Goal: Task Accomplishment & Management: Manage account settings

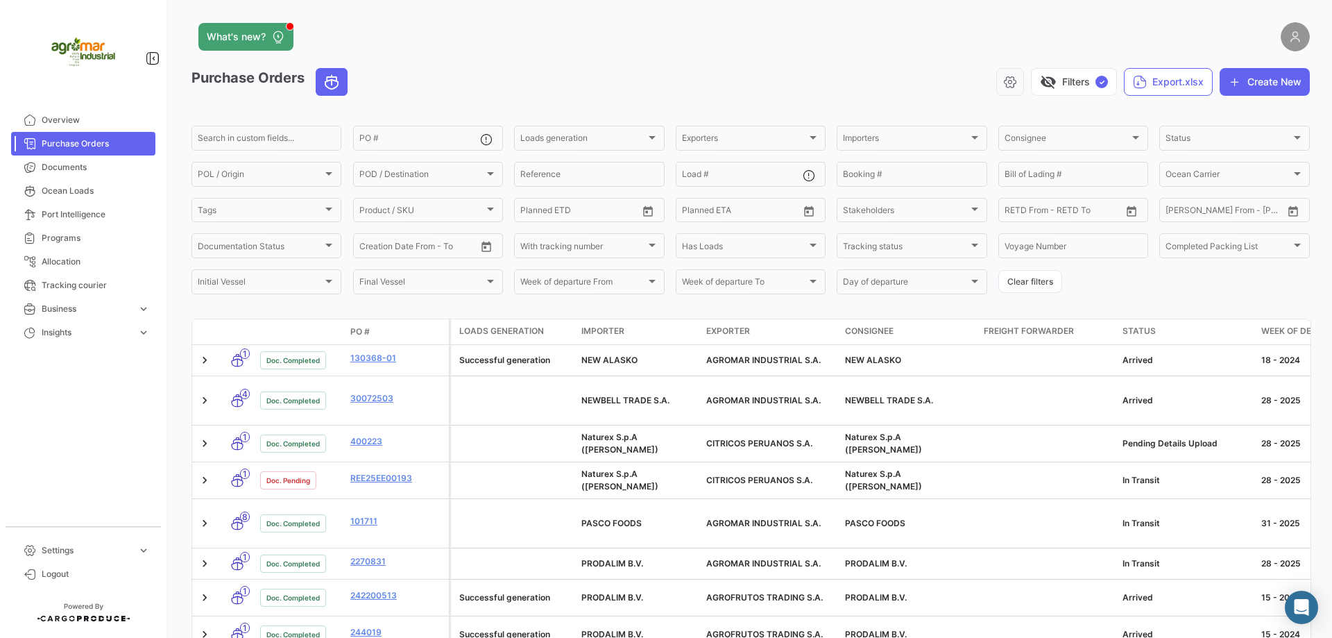
click at [1292, 31] on img at bounding box center [1295, 36] width 29 height 29
click at [1304, 37] on div "What's new? Purchase Orders visibility_off Filters ✓ Export.xlsx Create New Sea…" at bounding box center [750, 319] width 1163 height 638
click at [1293, 37] on img at bounding box center [1295, 36] width 29 height 29
click at [132, 550] on link "Settings expand_more" at bounding box center [83, 551] width 144 height 24
click at [97, 468] on span "Settings" at bounding box center [87, 468] width 90 height 12
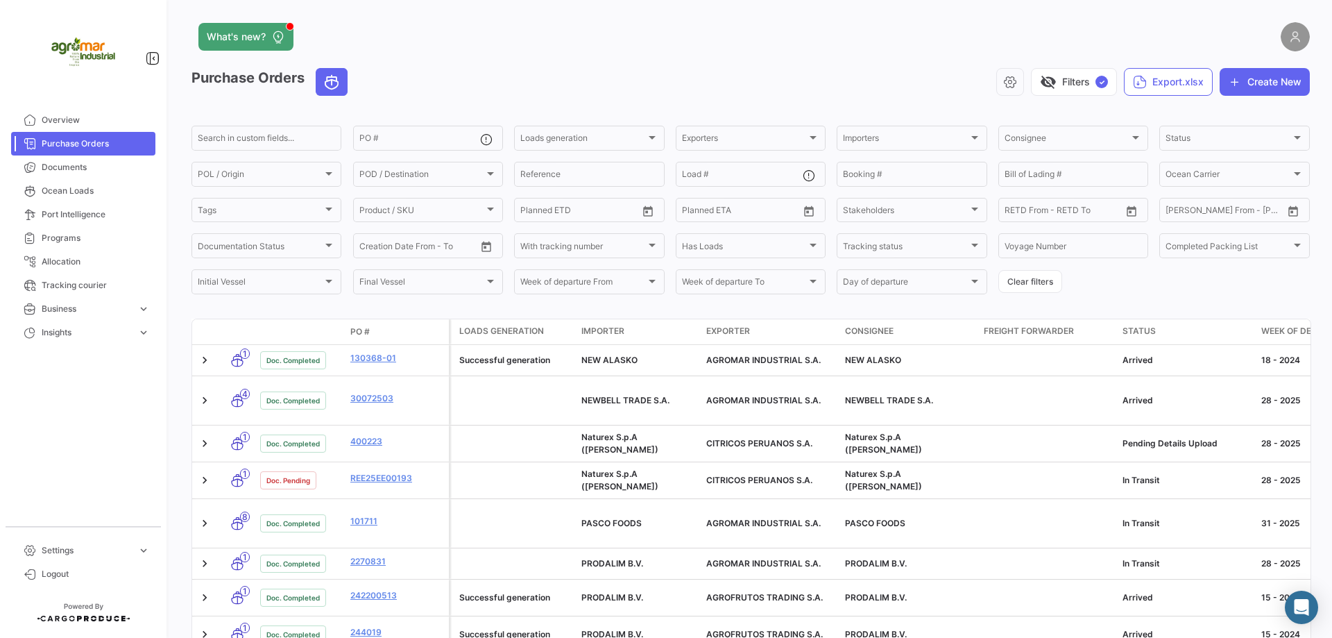
click at [1287, 41] on img at bounding box center [1295, 36] width 29 height 29
click at [81, 121] on span "Overview" at bounding box center [96, 120] width 108 height 12
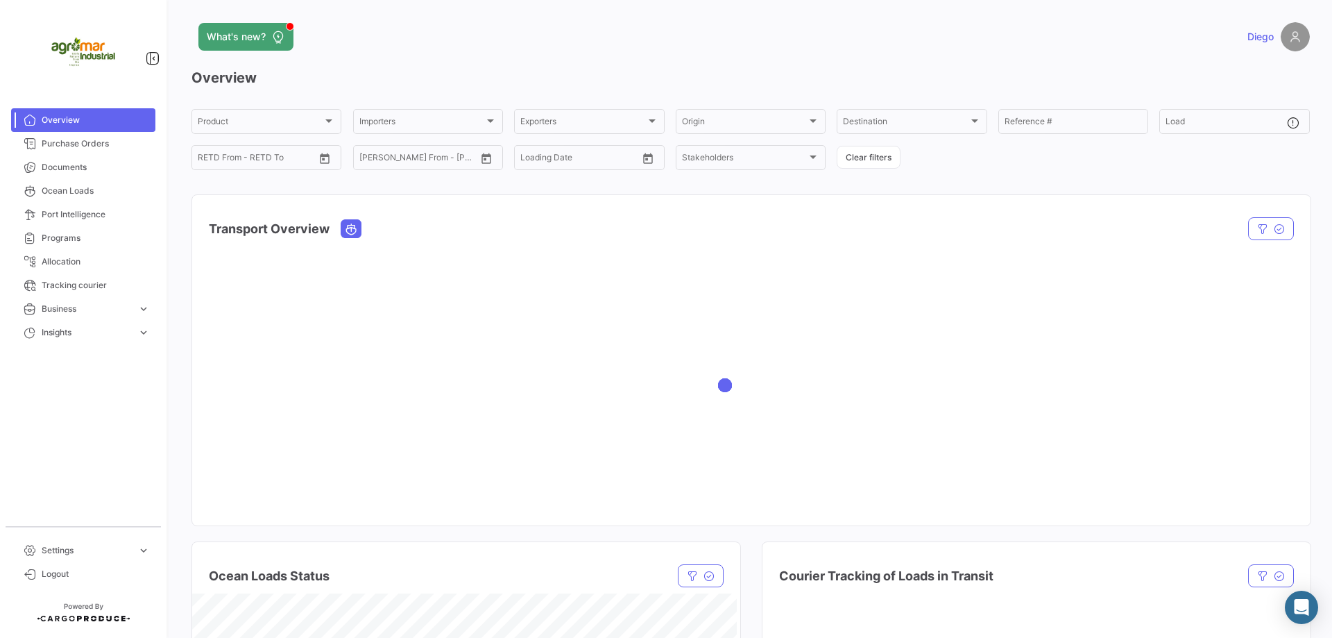
click at [1293, 40] on img at bounding box center [1295, 36] width 29 height 29
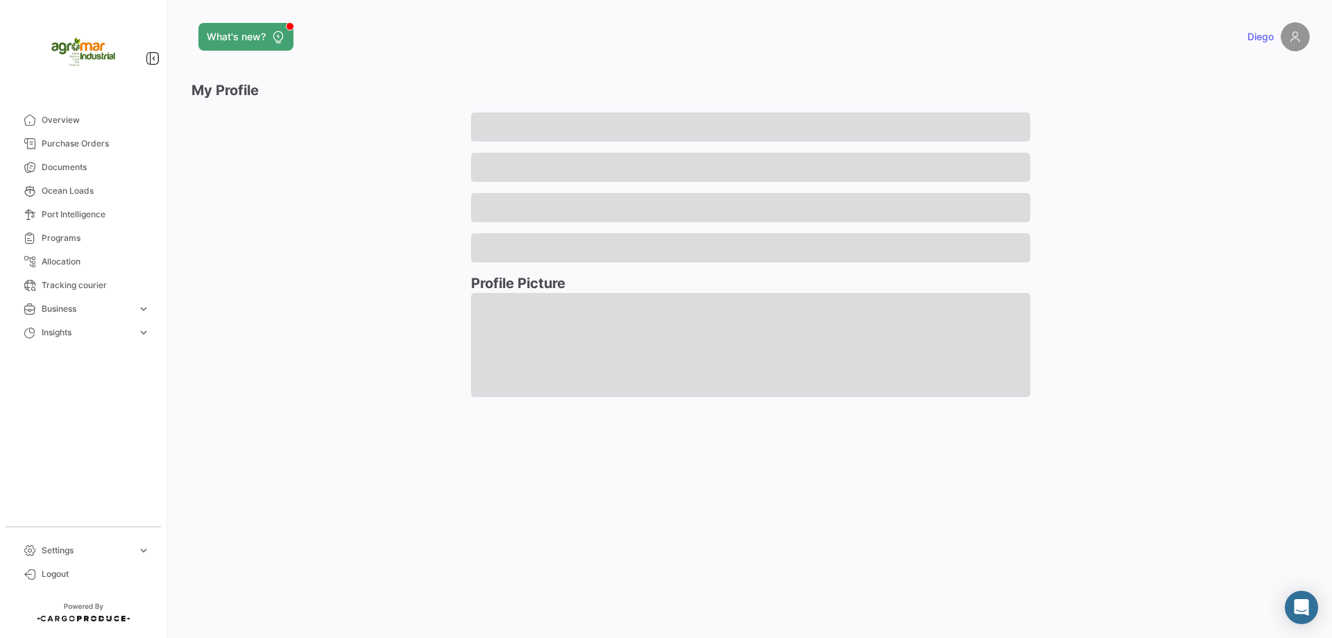
click at [1257, 40] on span "Diego" at bounding box center [1261, 37] width 26 height 14
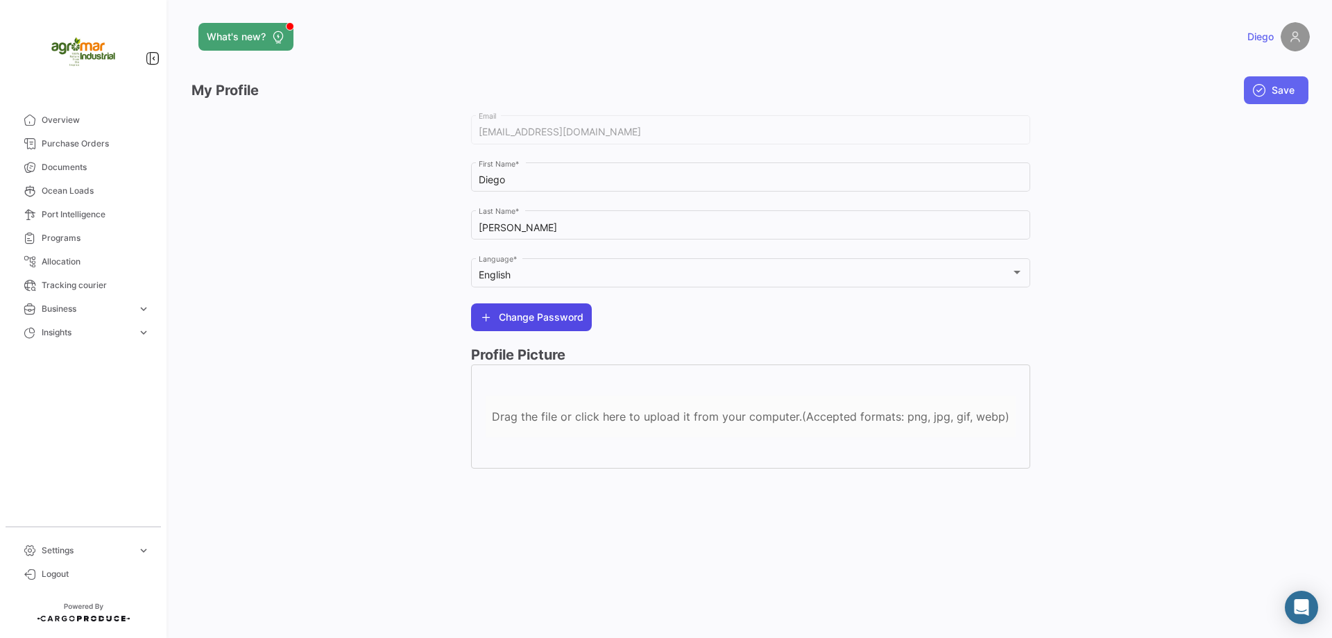
click at [554, 323] on span "Change Password" at bounding box center [541, 317] width 85 height 14
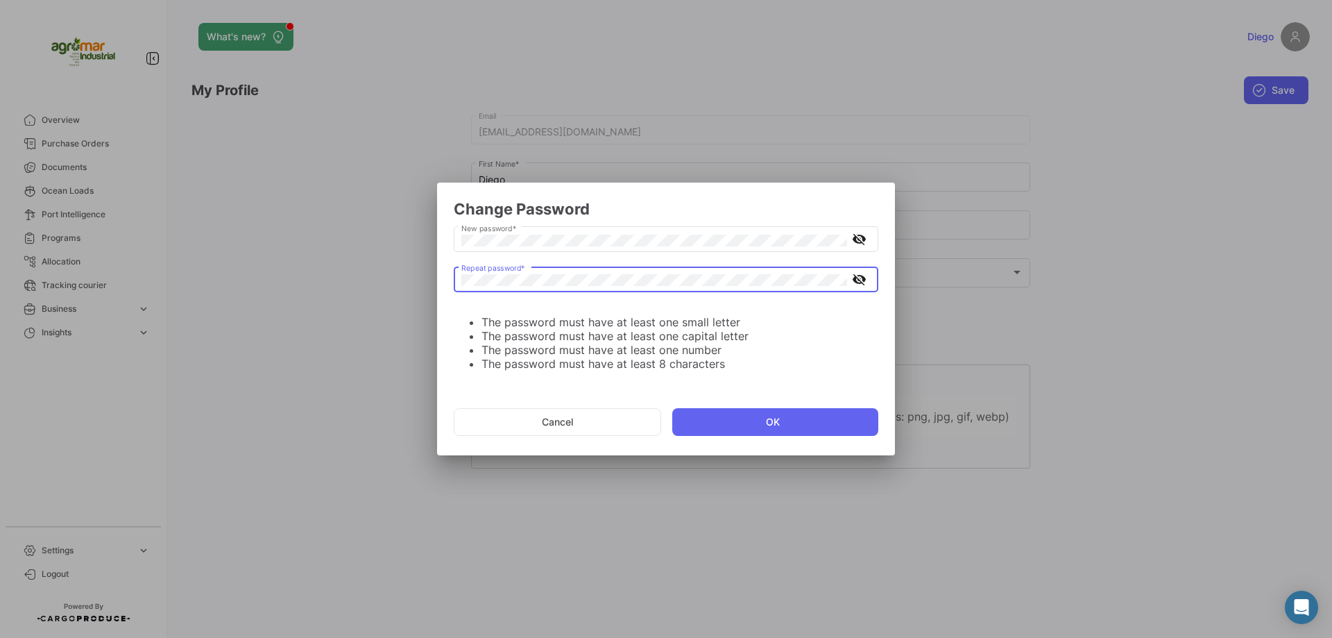
click at [859, 280] on mat-icon "visibility_off" at bounding box center [859, 279] width 17 height 17
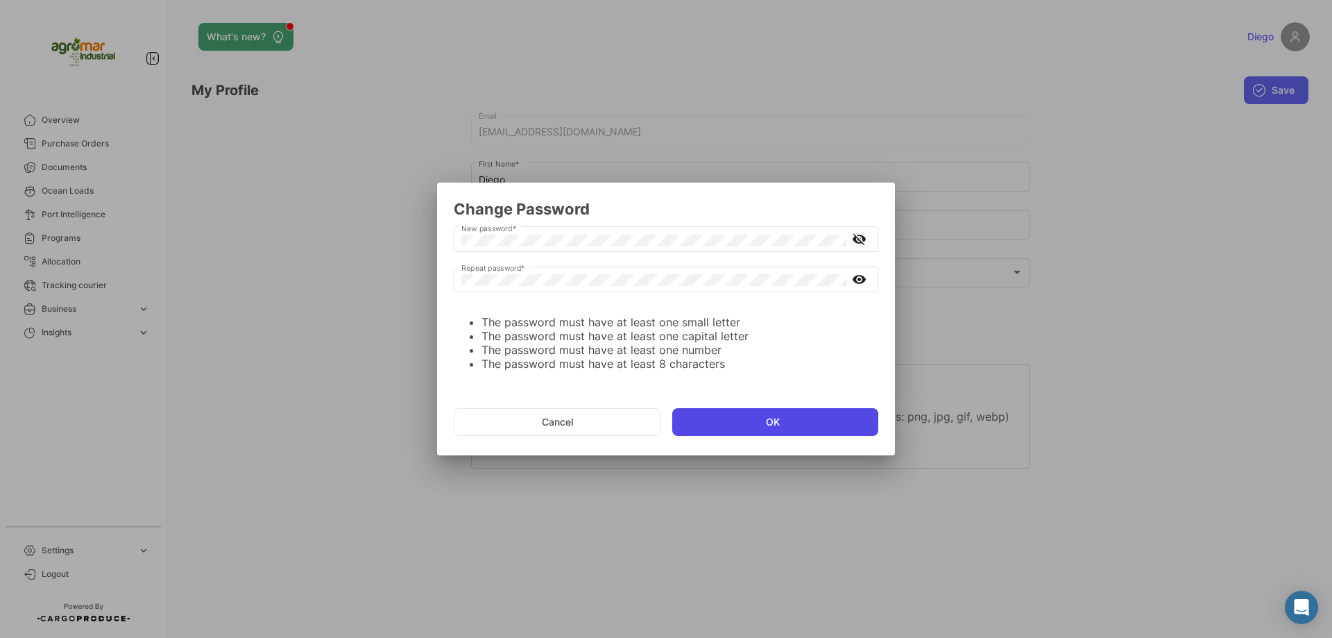
click at [776, 424] on button "OK" at bounding box center [775, 422] width 206 height 28
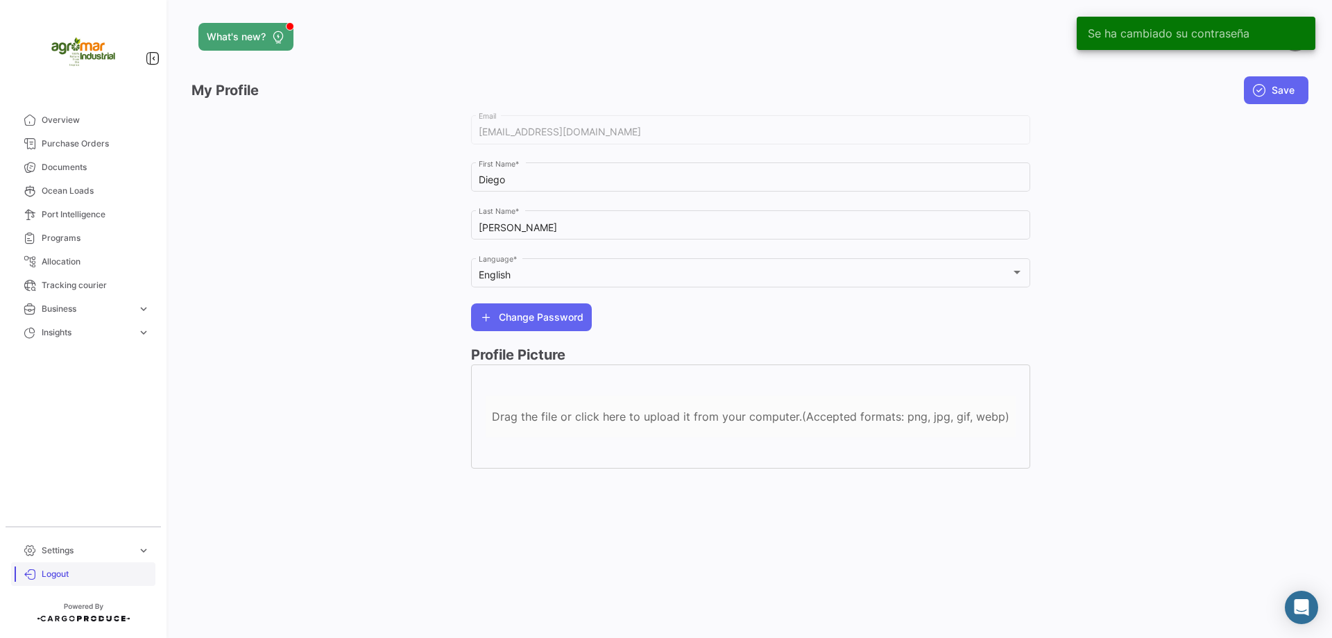
click at [44, 575] on span "Logout" at bounding box center [96, 574] width 108 height 12
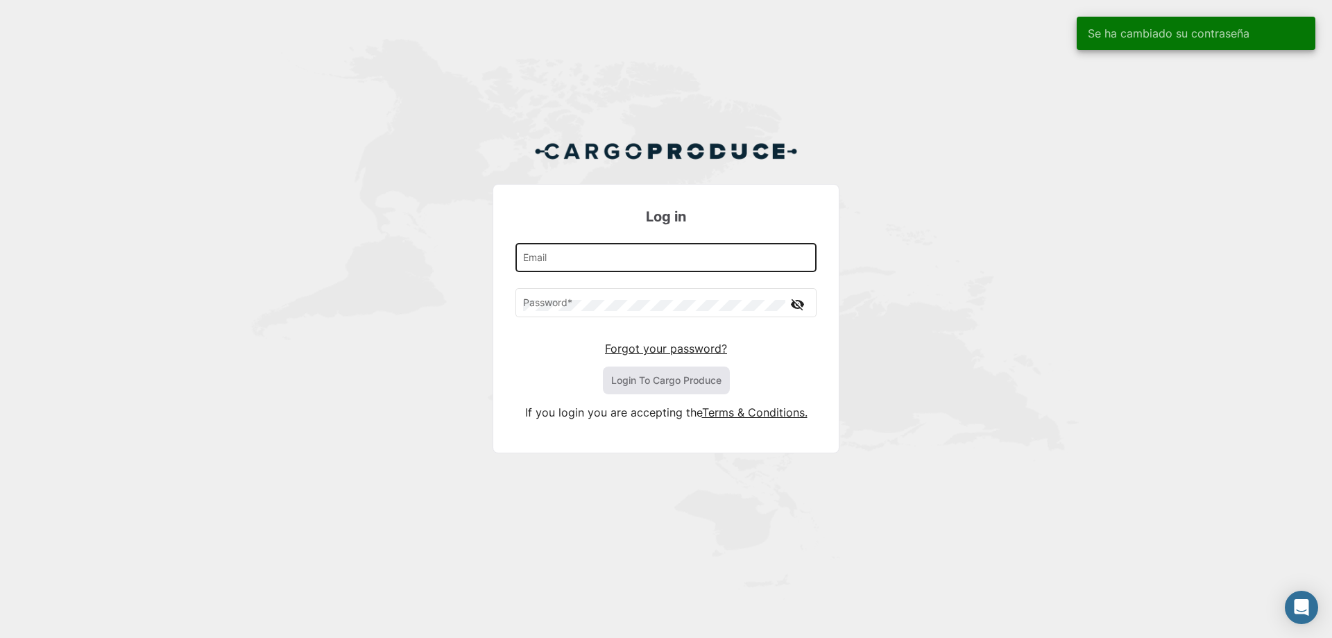
click at [609, 251] on div "Email" at bounding box center [666, 256] width 287 height 32
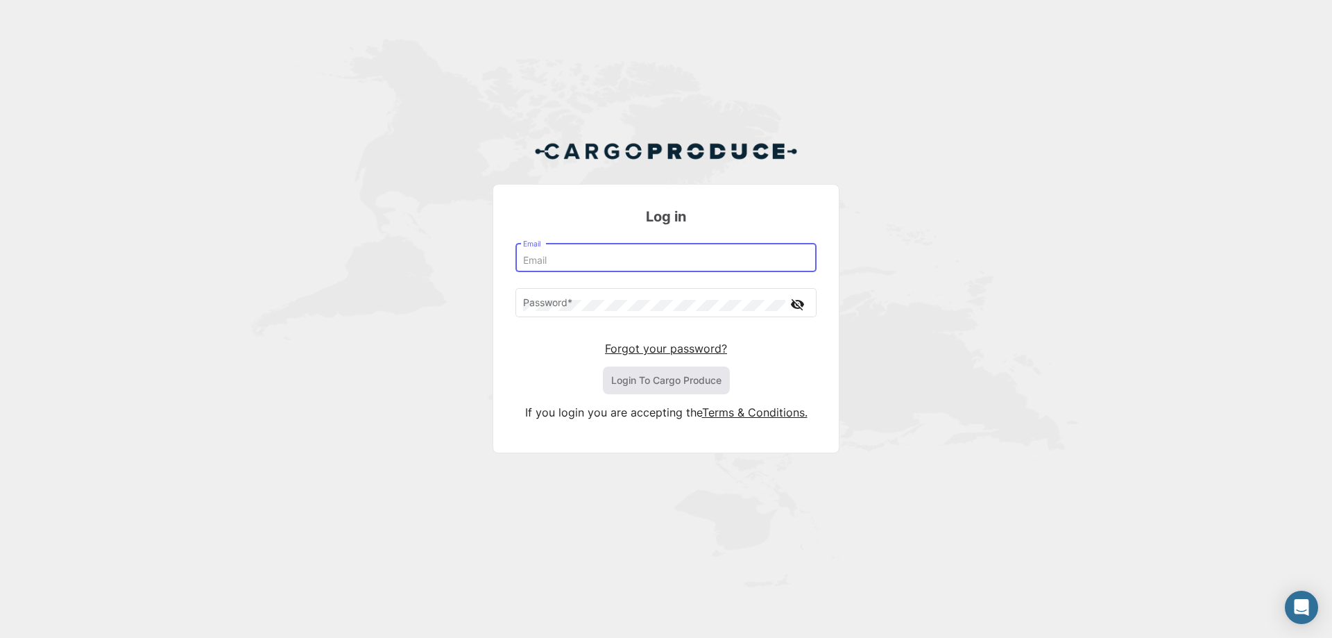
click at [602, 260] on input "Email" at bounding box center [666, 261] width 287 height 12
type input "[EMAIL_ADDRESS][DOMAIN_NAME]"
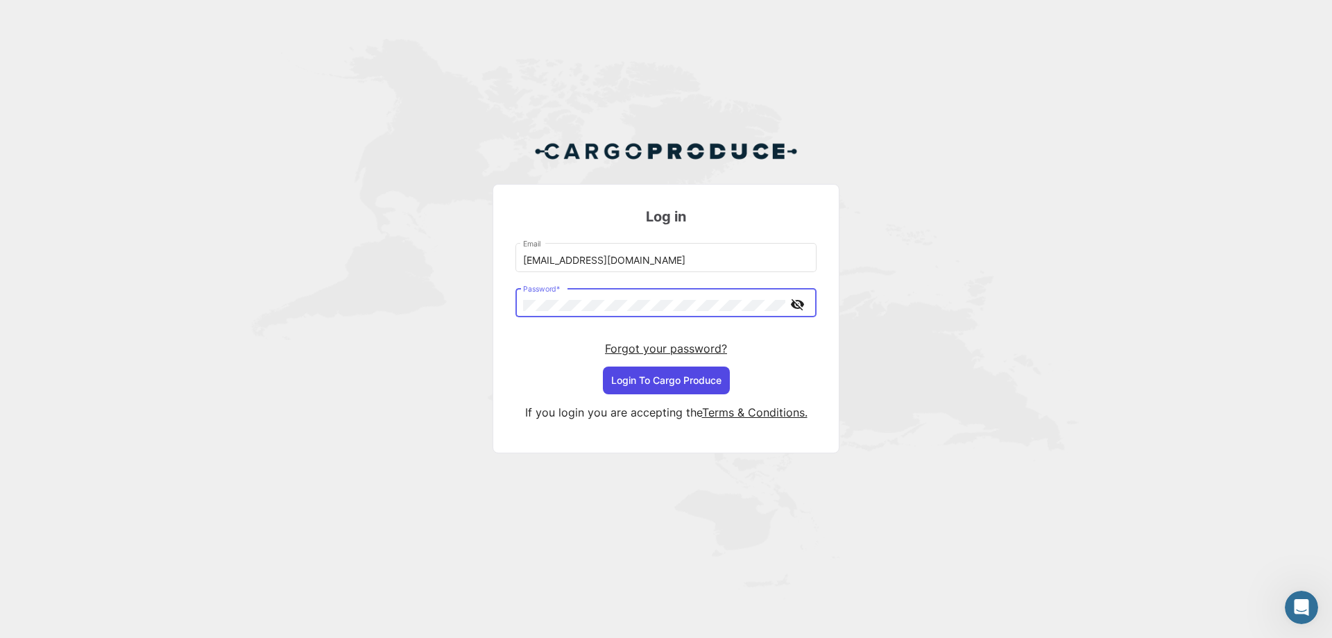
click at [694, 385] on button "Login To Cargo Produce" at bounding box center [666, 380] width 127 height 28
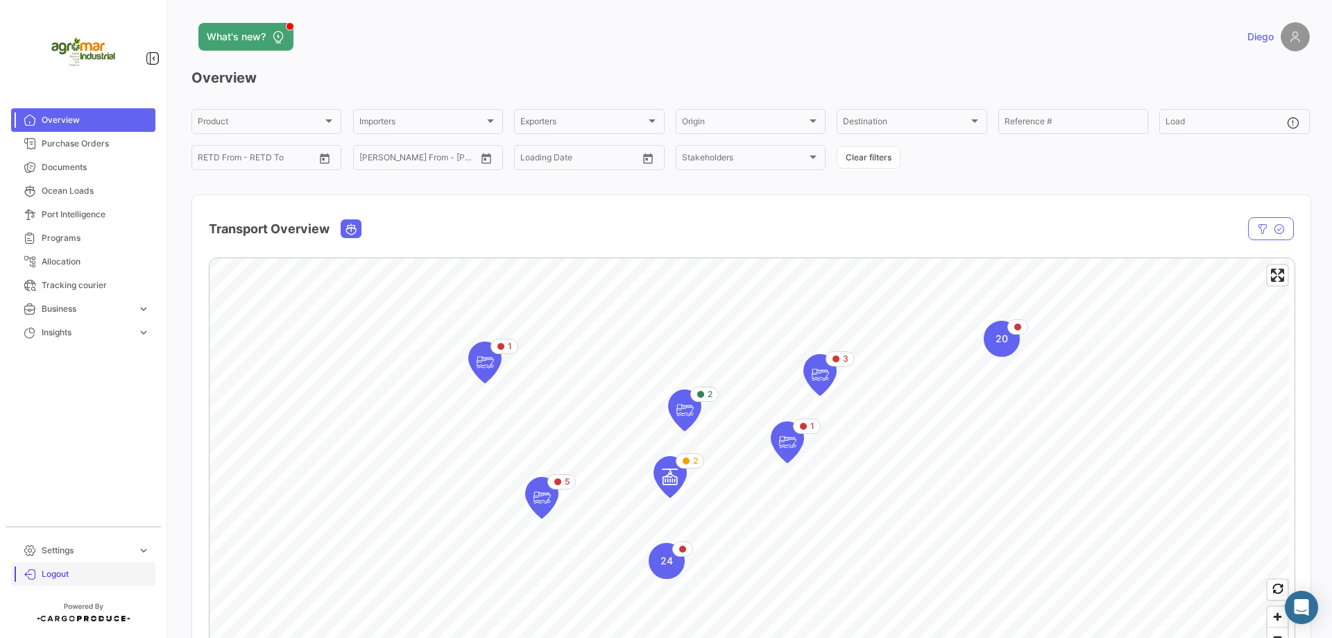
click at [82, 577] on span "Logout" at bounding box center [96, 574] width 108 height 12
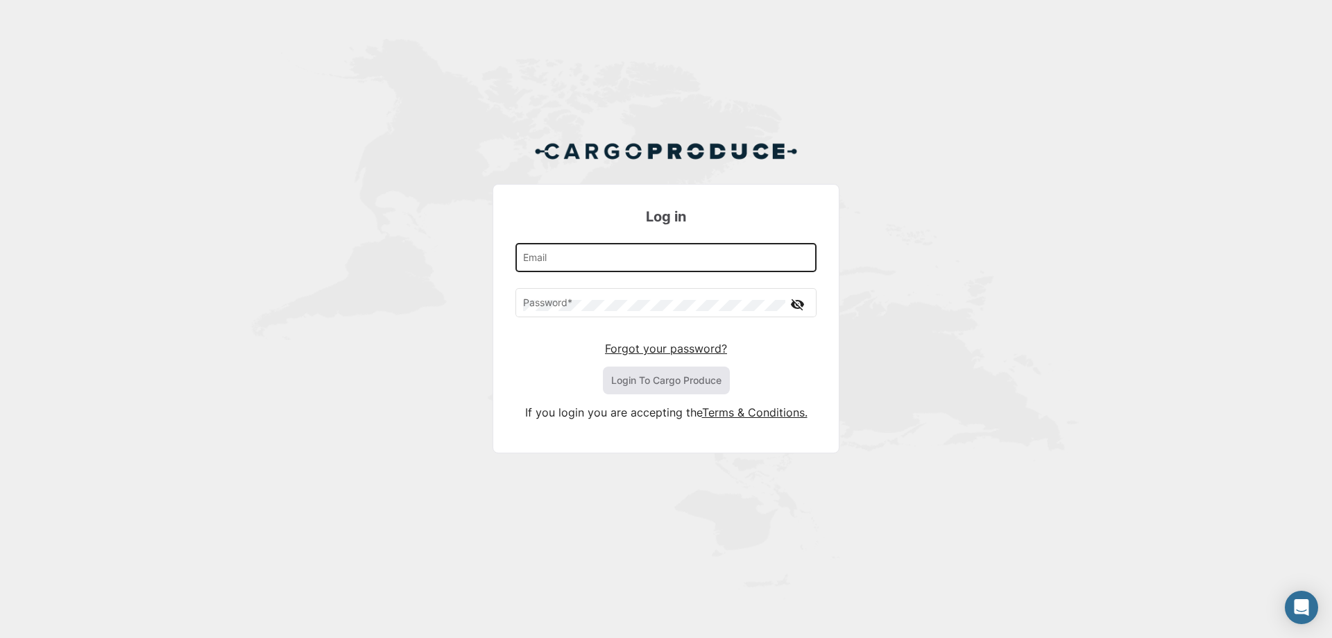
click at [595, 260] on input "Email" at bounding box center [666, 261] width 287 height 12
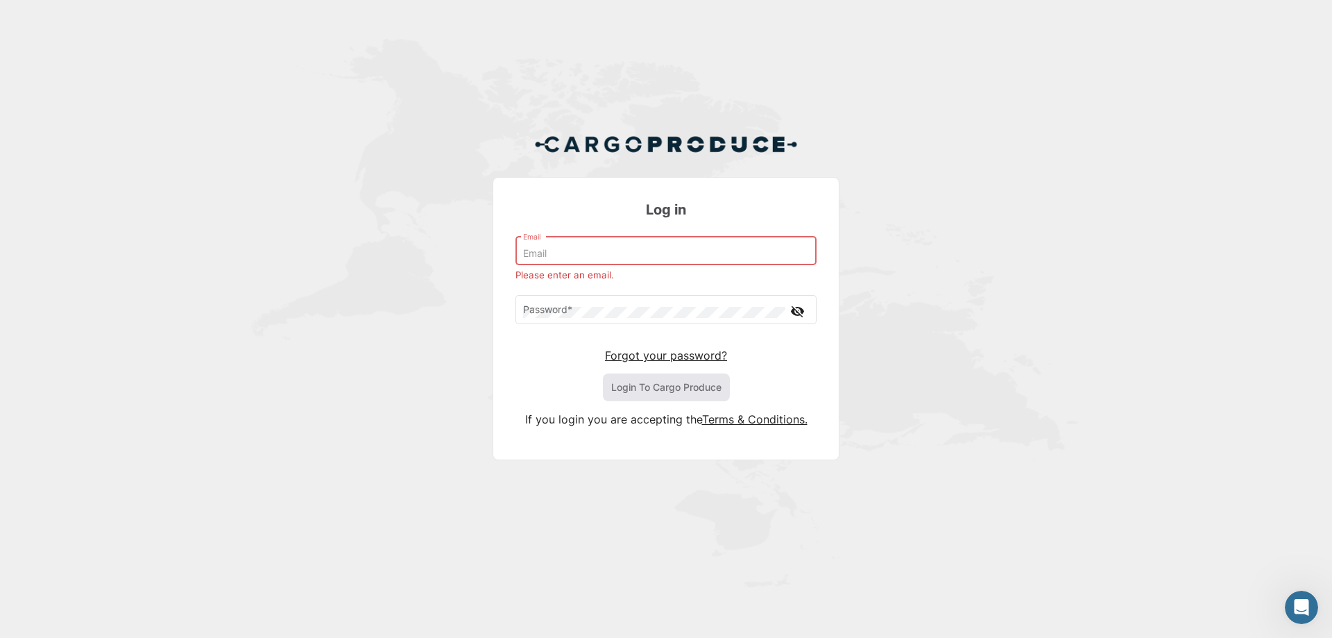
click at [558, 255] on input "Email" at bounding box center [666, 254] width 287 height 12
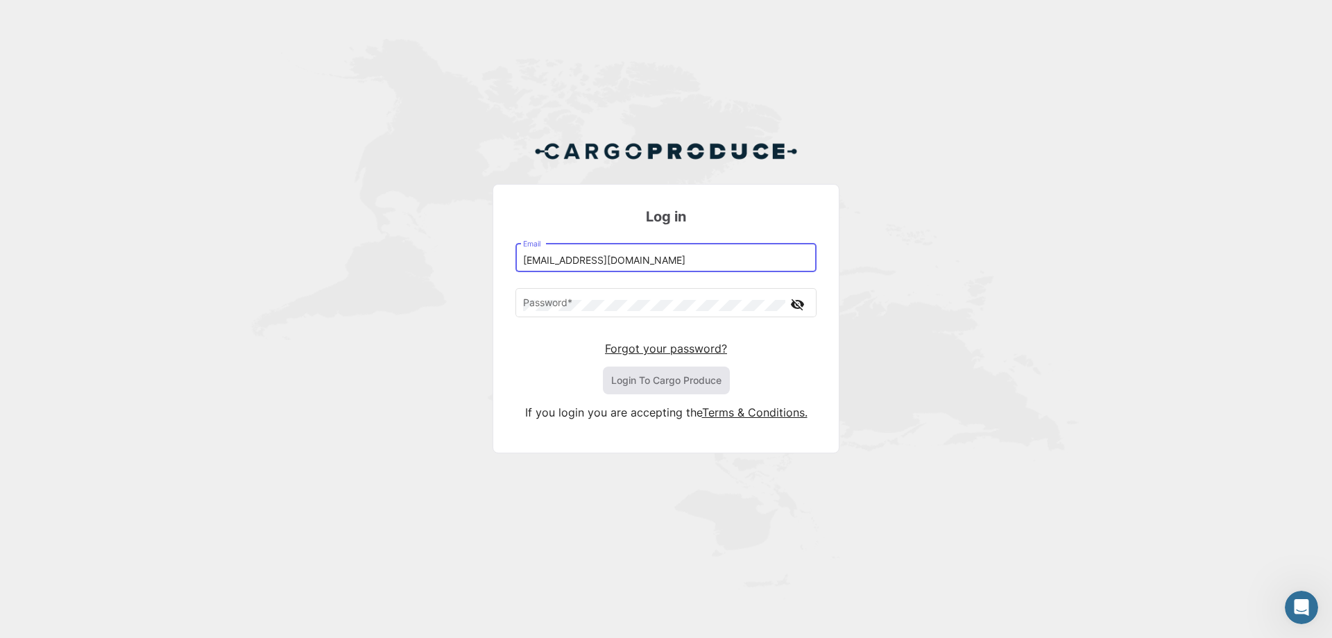
type input "[EMAIL_ADDRESS][DOMAIN_NAME]"
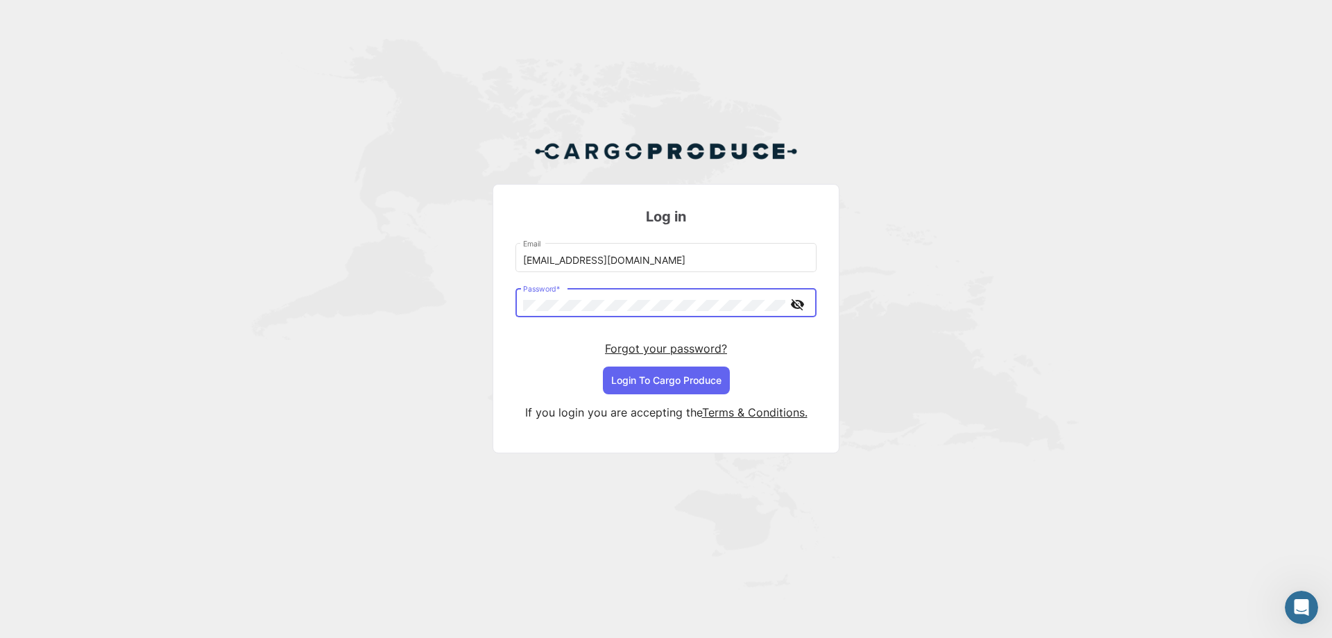
click at [792, 303] on mat-icon "visibility_off" at bounding box center [797, 304] width 17 height 17
click at [693, 378] on button "Login To Cargo Produce" at bounding box center [666, 380] width 127 height 28
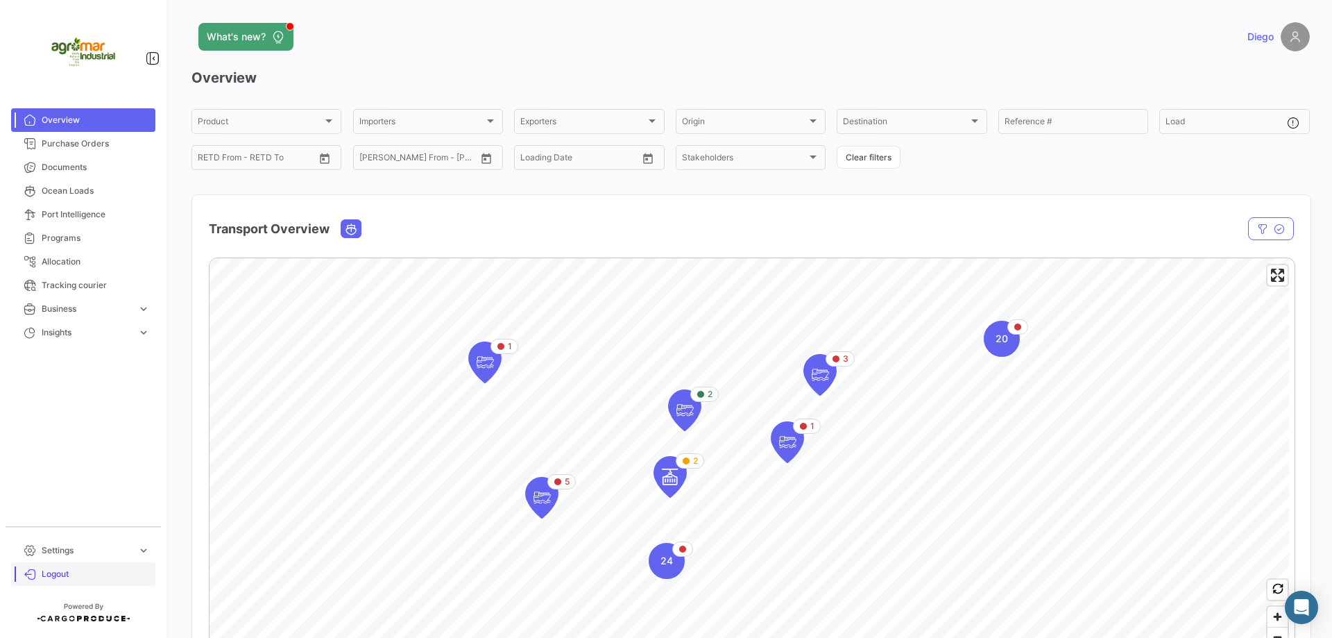
click at [44, 572] on span "Logout" at bounding box center [96, 574] width 108 height 12
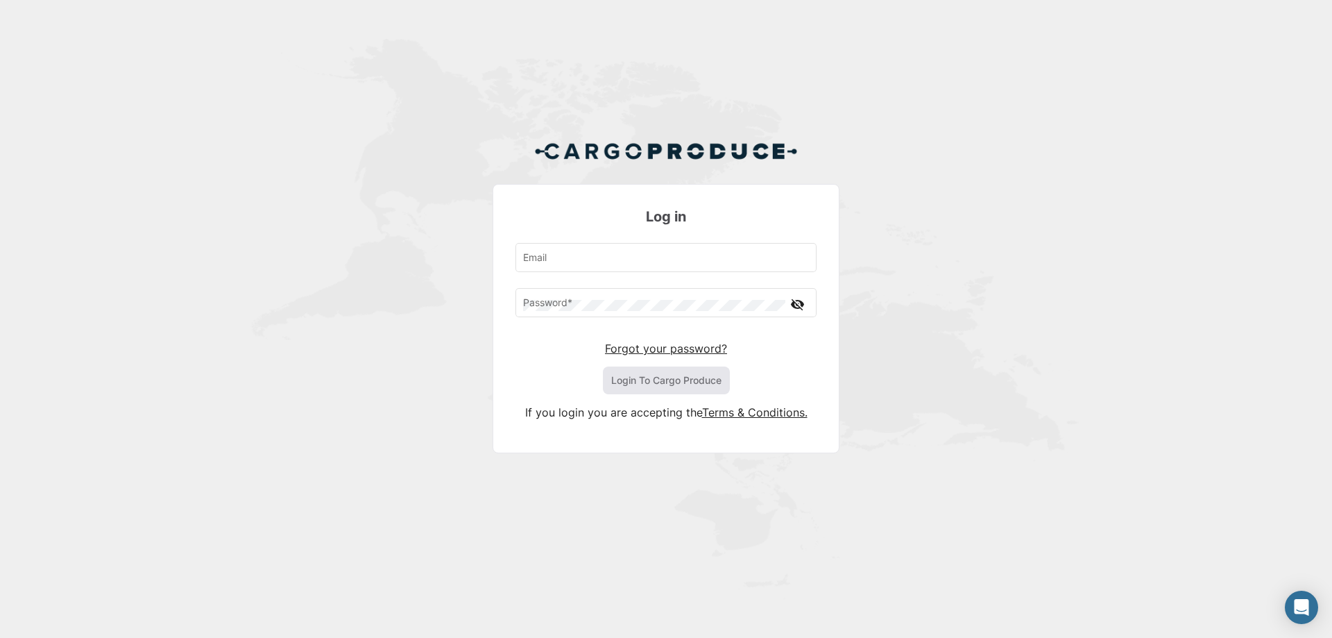
type input "[EMAIL_ADDRESS][DOMAIN_NAME]"
click at [500, 371] on mat-card "Log in [EMAIL_ADDRESS][DOMAIN_NAME] Email Password * visibility_off Forgot your…" at bounding box center [666, 318] width 347 height 269
click at [715, 438] on mat-card "Log in [EMAIL_ADDRESS][DOMAIN_NAME] Email Password * visibility_off Forgot your…" at bounding box center [666, 318] width 347 height 269
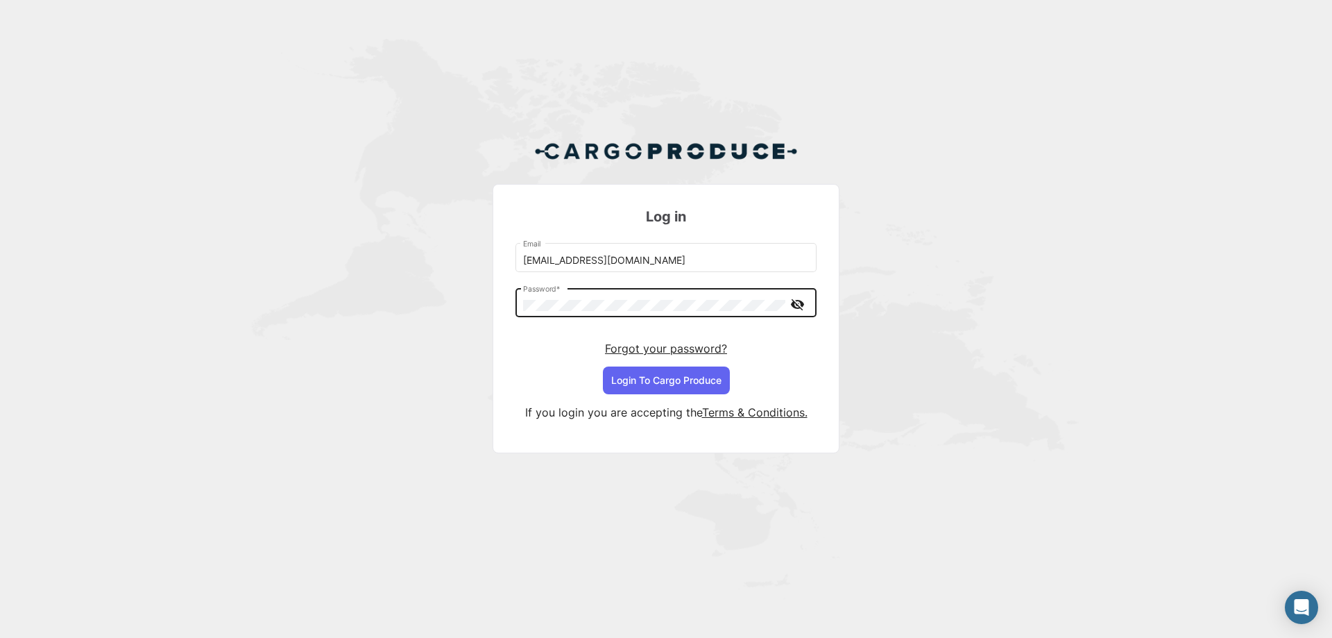
click at [803, 306] on mat-icon "visibility_off" at bounding box center [797, 304] width 17 height 17
click at [803, 306] on mat-icon "visibility" at bounding box center [797, 304] width 17 height 17
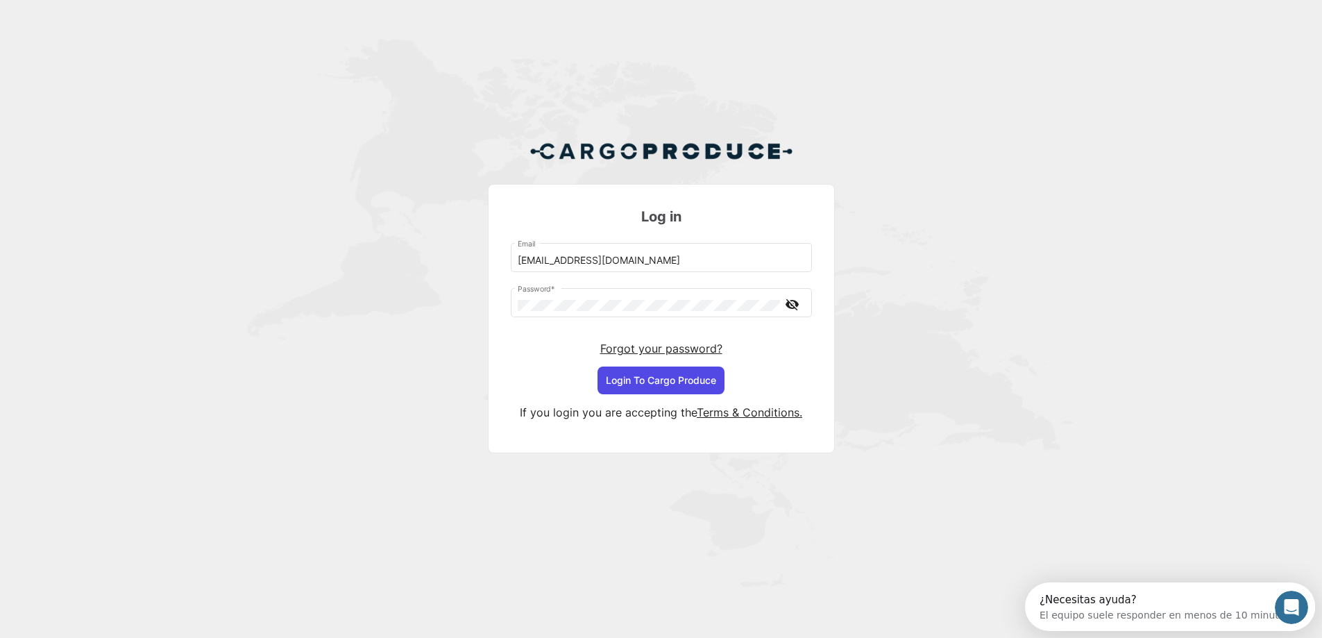
click at [693, 386] on button "Login To Cargo Produce" at bounding box center [661, 380] width 127 height 28
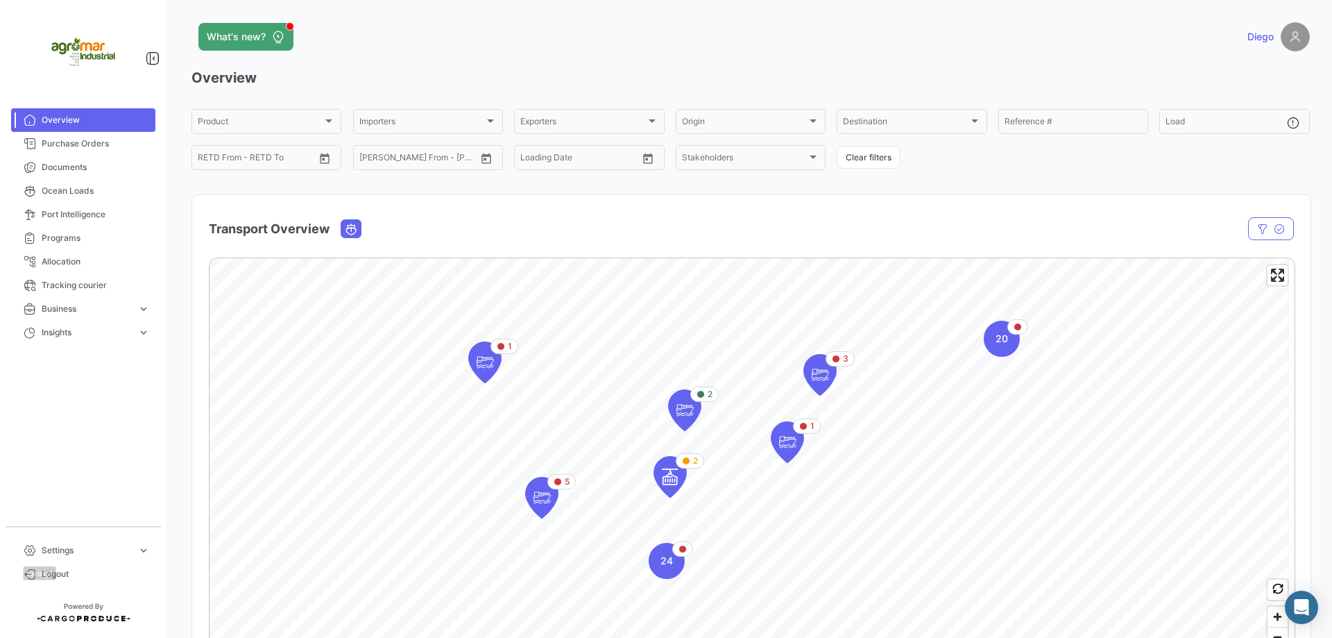
click at [43, 570] on div "Settings" at bounding box center [39, 576] width 49 height 20
click at [56, 579] on span "Logout" at bounding box center [96, 574] width 108 height 12
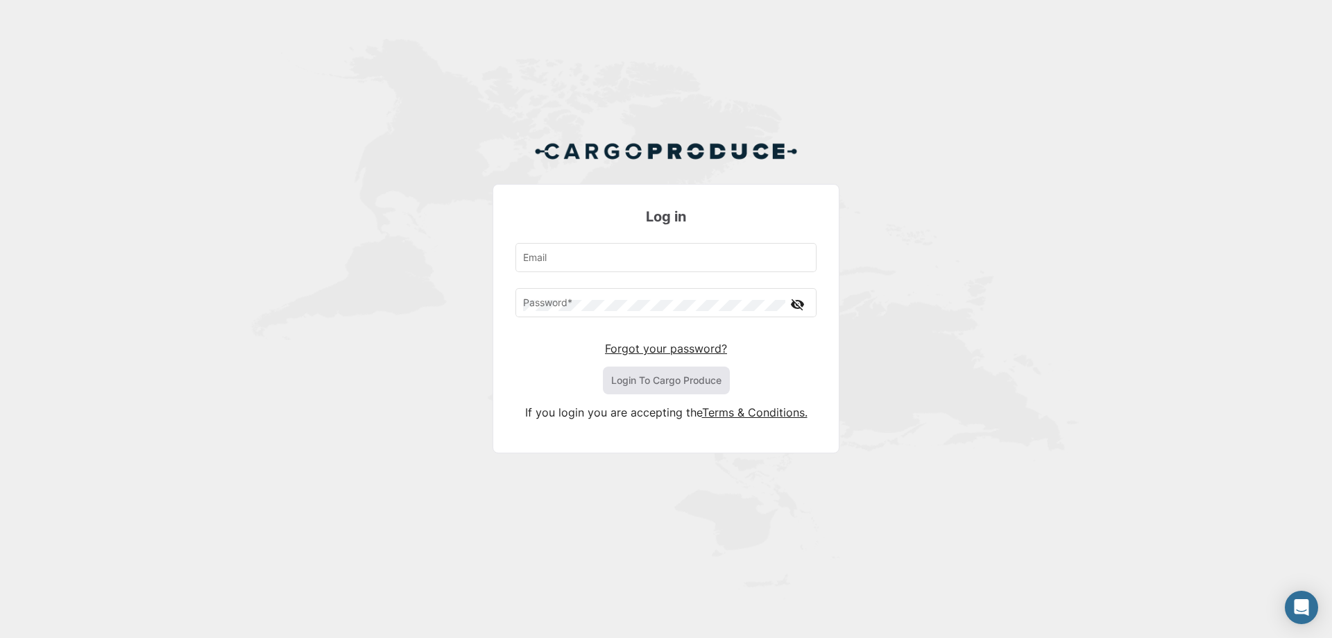
type input "[EMAIL_ADDRESS][DOMAIN_NAME]"
